Goal: Task Accomplishment & Management: Use online tool/utility

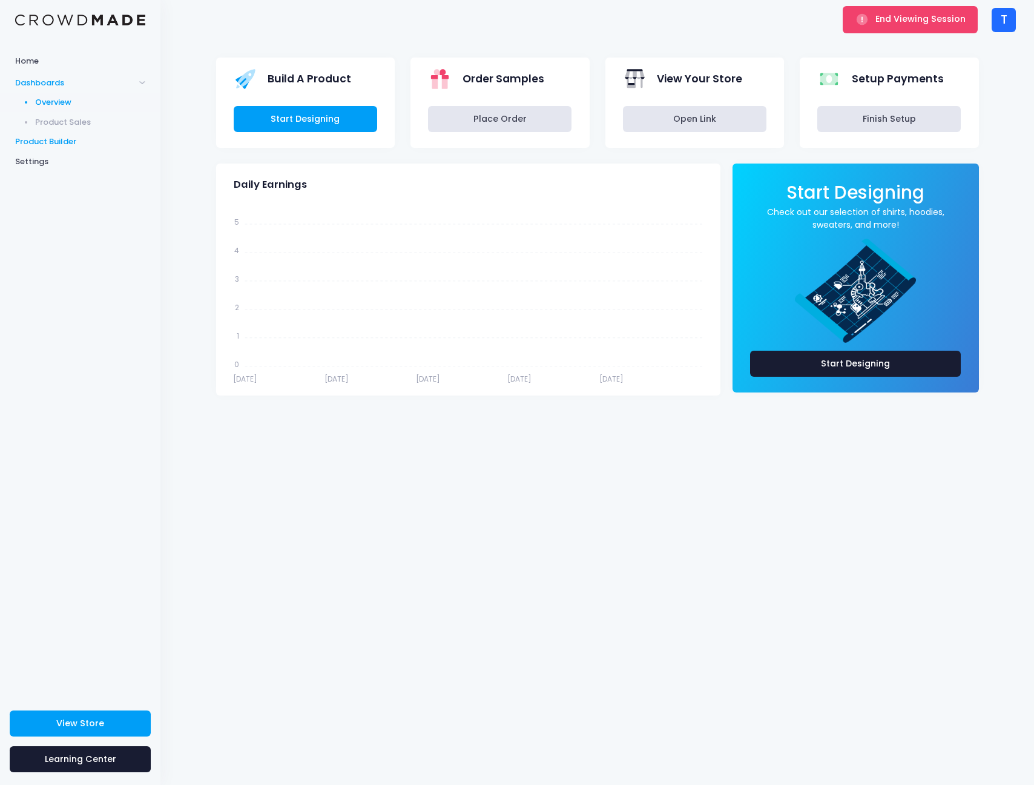
click at [39, 132] on link "Product Builder" at bounding box center [80, 142] width 161 height 20
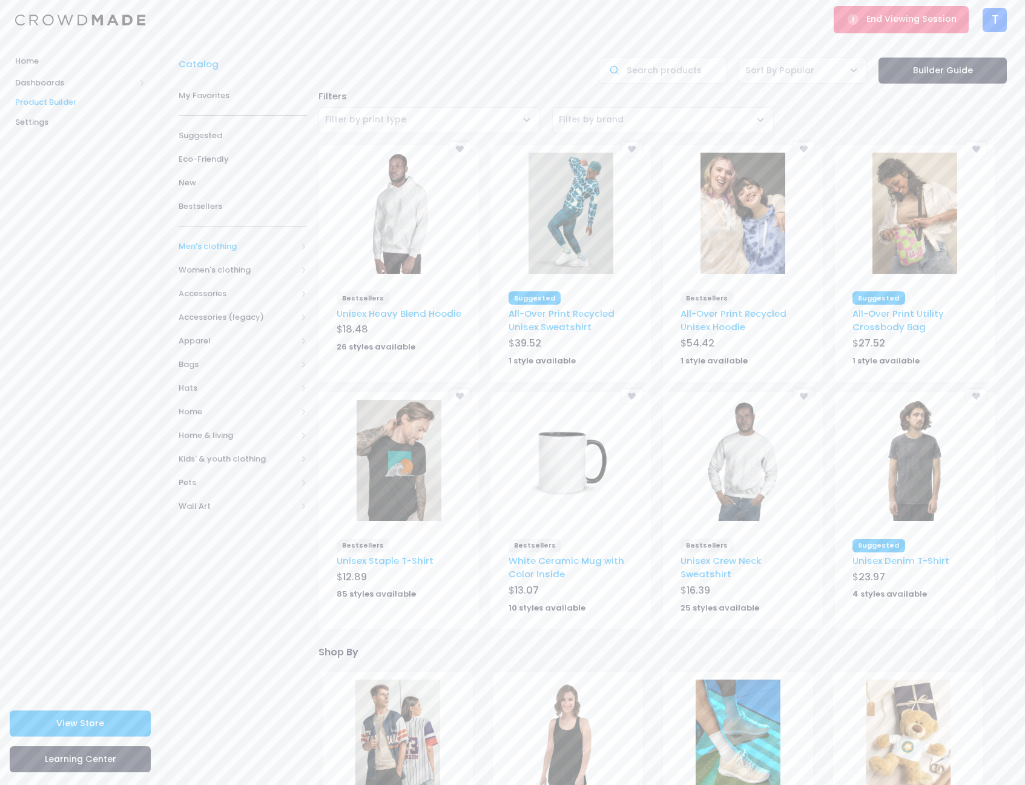
click at [220, 248] on span "Men's clothing" at bounding box center [238, 246] width 118 height 12
click at [227, 350] on span "All shirts" at bounding box center [240, 352] width 84 height 12
click at [233, 417] on span "T-shirts" at bounding box center [248, 423] width 88 height 12
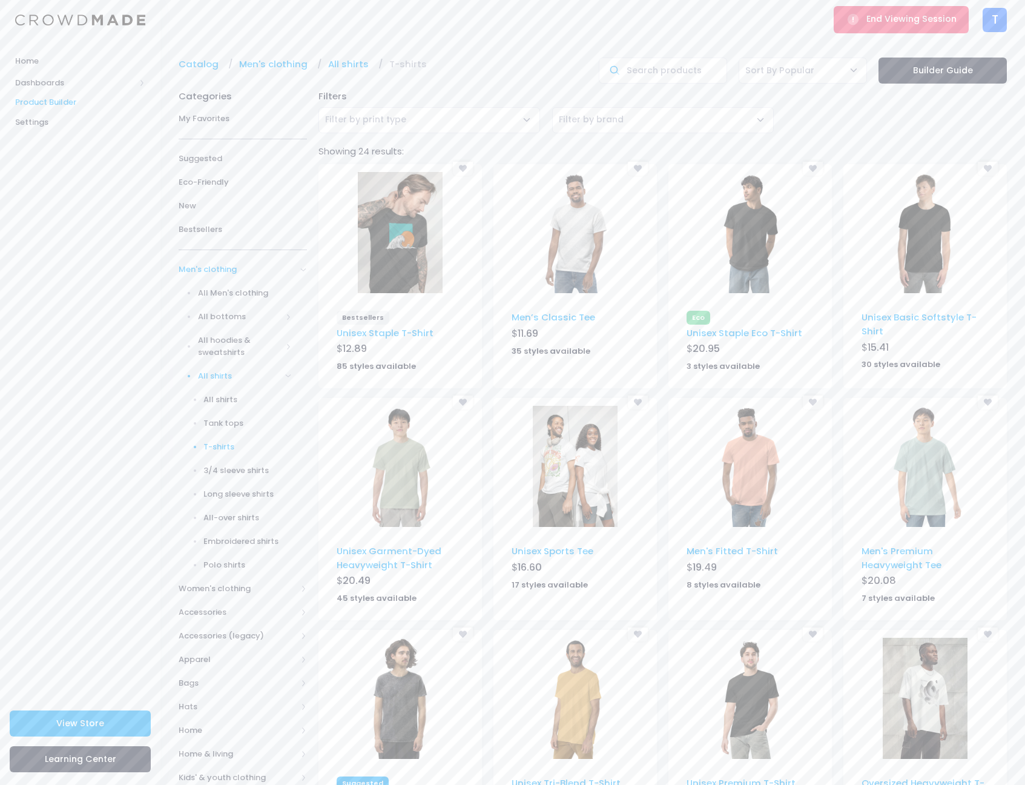
click at [397, 247] on img at bounding box center [400, 232] width 85 height 121
click at [229, 345] on span "All hoodies & sweatshirts" at bounding box center [240, 346] width 84 height 24
click at [228, 380] on span "All hoodies & sweatshirts" at bounding box center [248, 382] width 88 height 24
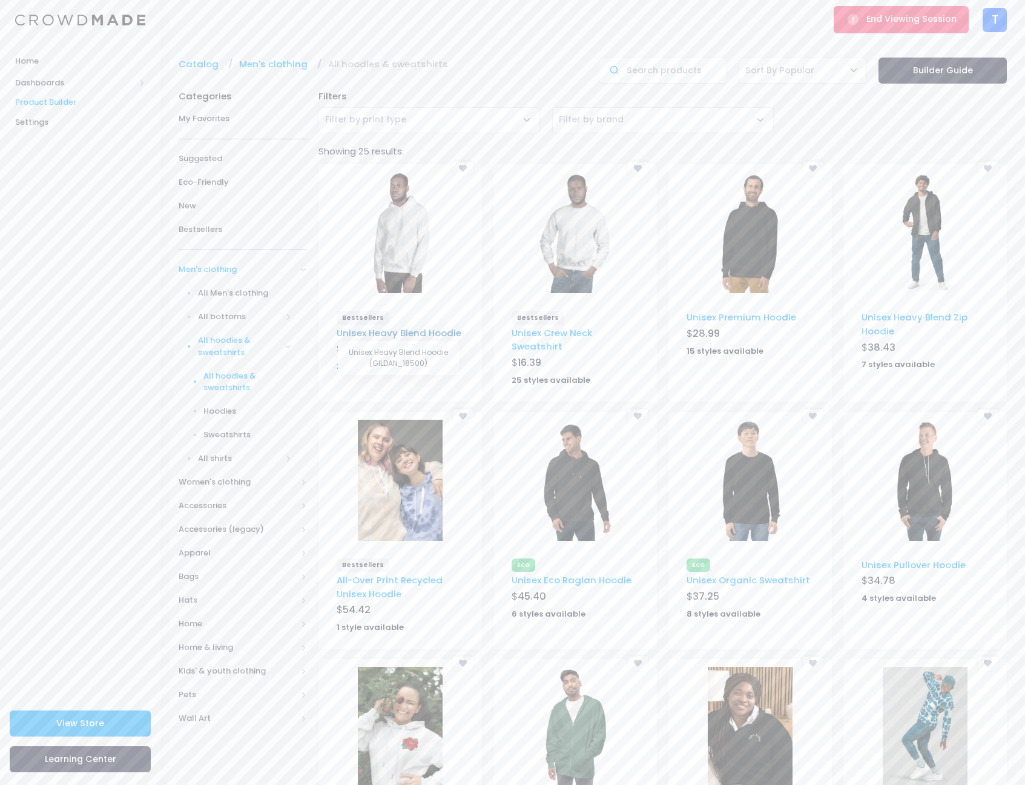
click at [420, 332] on link "Unisex Heavy Blend Hoodie" at bounding box center [399, 332] width 125 height 13
click at [591, 265] on img at bounding box center [575, 232] width 85 height 121
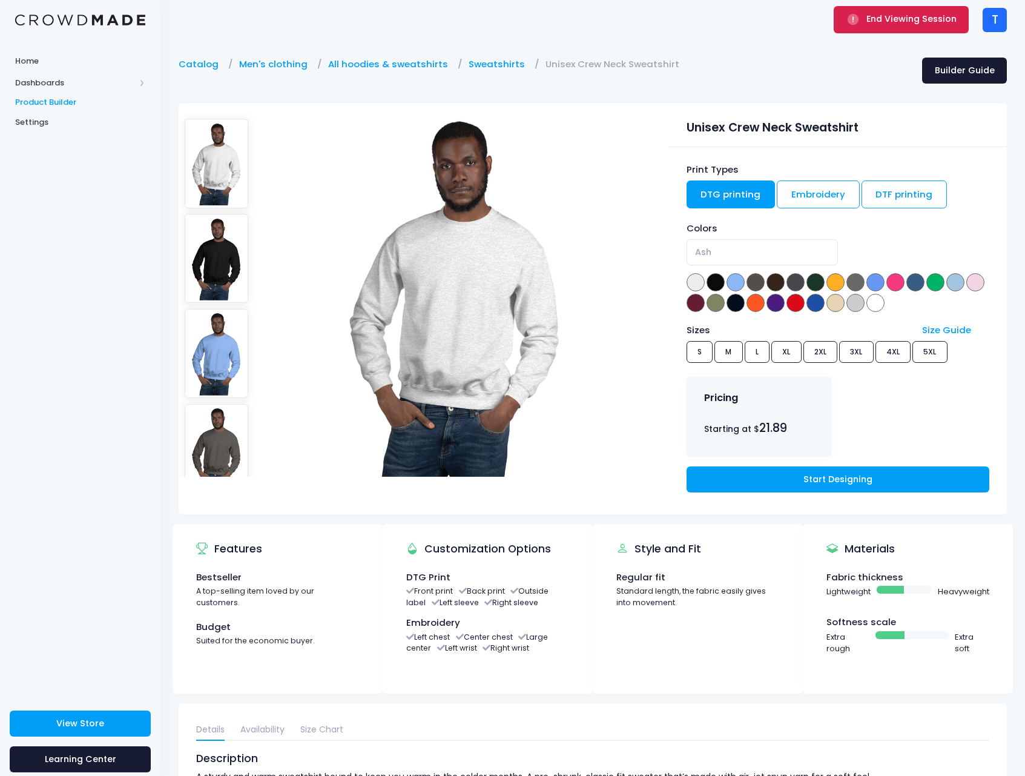
click at [939, 27] on button "End Viewing Session" at bounding box center [901, 19] width 135 height 27
